Goal: Find specific page/section: Find specific page/section

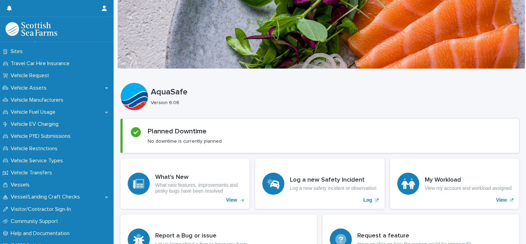
scroll to position [525, 0]
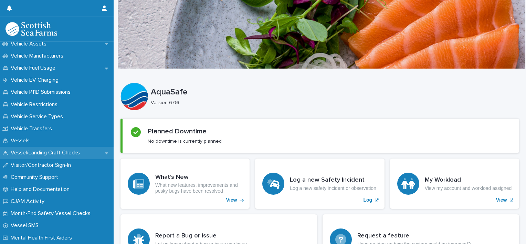
click at [74, 153] on p "Vessel/Landing Craft Checks" at bounding box center [46, 152] width 77 height 7
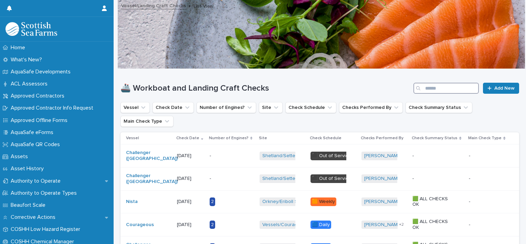
click at [432, 91] on input "Search" at bounding box center [445, 88] width 65 height 11
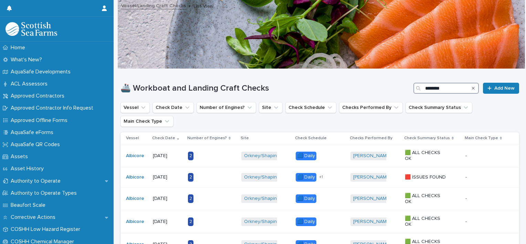
type input "********"
click at [472, 87] on icon "Search" at bounding box center [473, 88] width 3 height 4
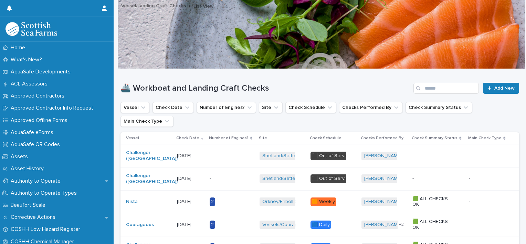
click at [418, 85] on div "Search" at bounding box center [418, 88] width 11 height 11
click at [426, 89] on input "Search" at bounding box center [445, 88] width 65 height 11
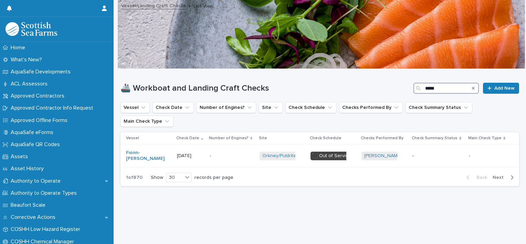
type input "*****"
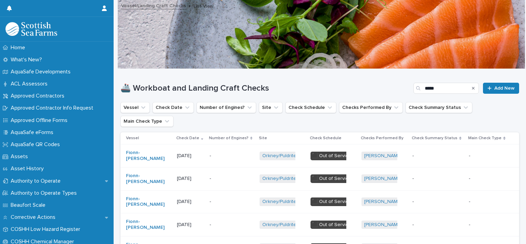
click at [54, 34] on img at bounding box center [32, 29] width 52 height 14
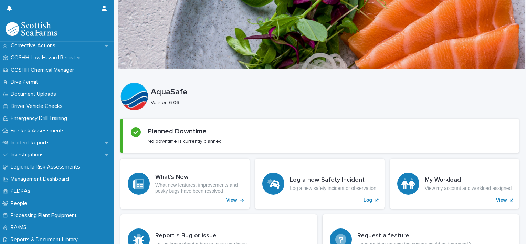
scroll to position [173, 0]
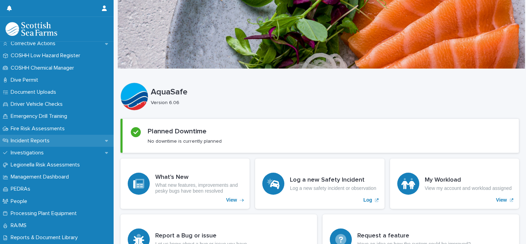
click at [105, 140] on icon at bounding box center [106, 141] width 3 height 2
